Goal: Task Accomplishment & Management: Manage account settings

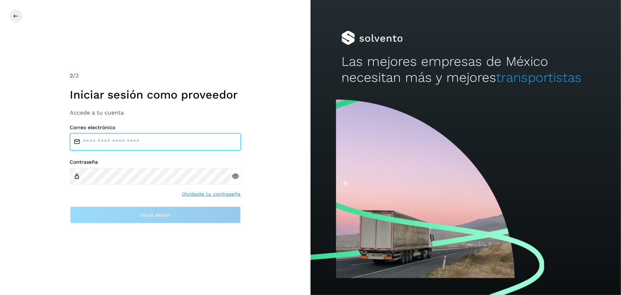
drag, startPoint x: 113, startPoint y: 141, endPoint x: 119, endPoint y: 147, distance: 8.1
click at [114, 141] on input "email" at bounding box center [155, 141] width 171 height 17
type input "**********"
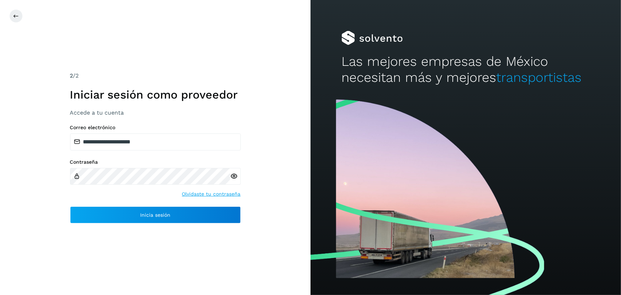
click at [234, 178] on icon at bounding box center [233, 175] width 7 height 7
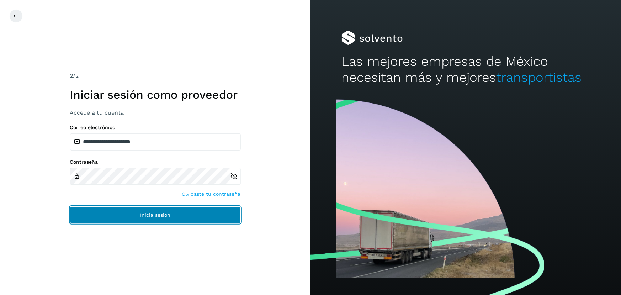
click at [156, 212] on span "Inicia sesión" at bounding box center [155, 214] width 30 height 5
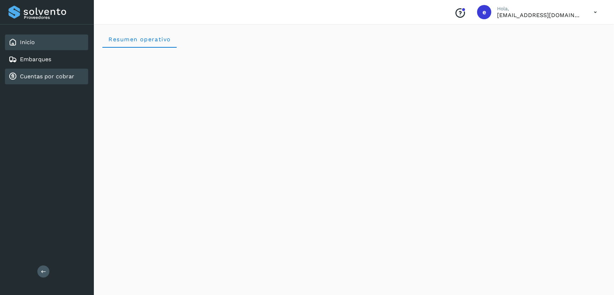
click at [62, 72] on div "Cuentas por cobrar" at bounding box center [42, 76] width 66 height 9
